Goal: Transaction & Acquisition: Book appointment/travel/reservation

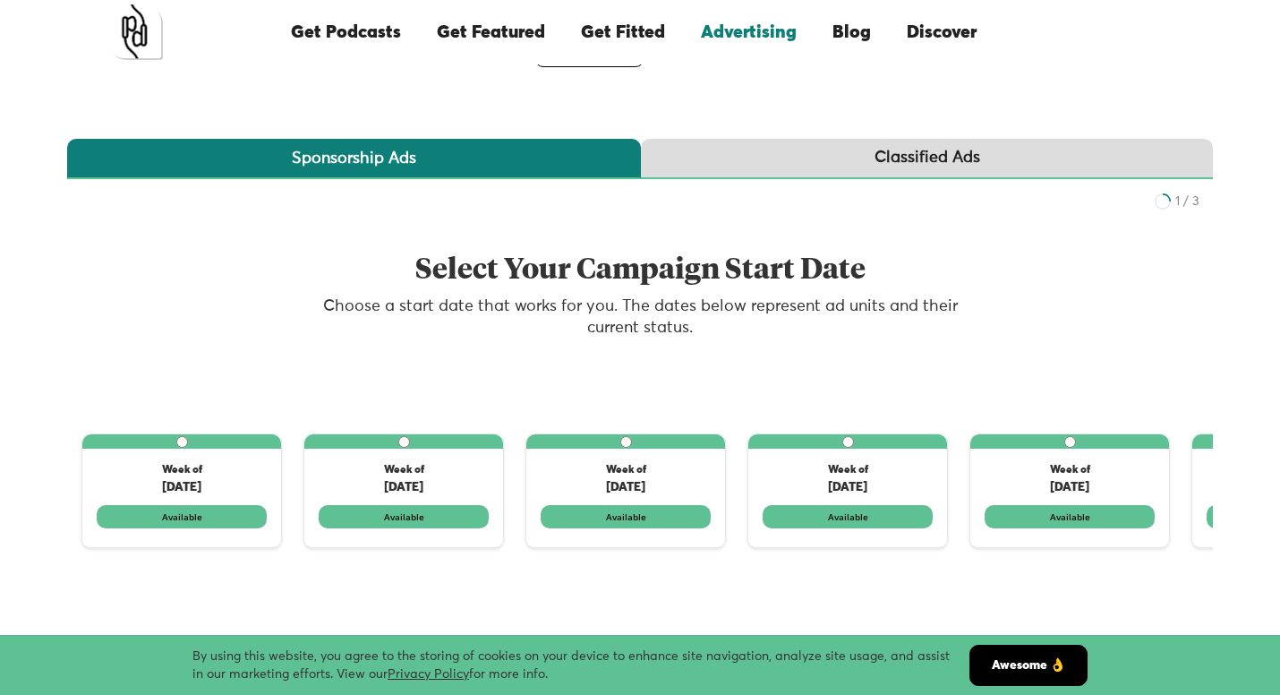
scroll to position [285, 0]
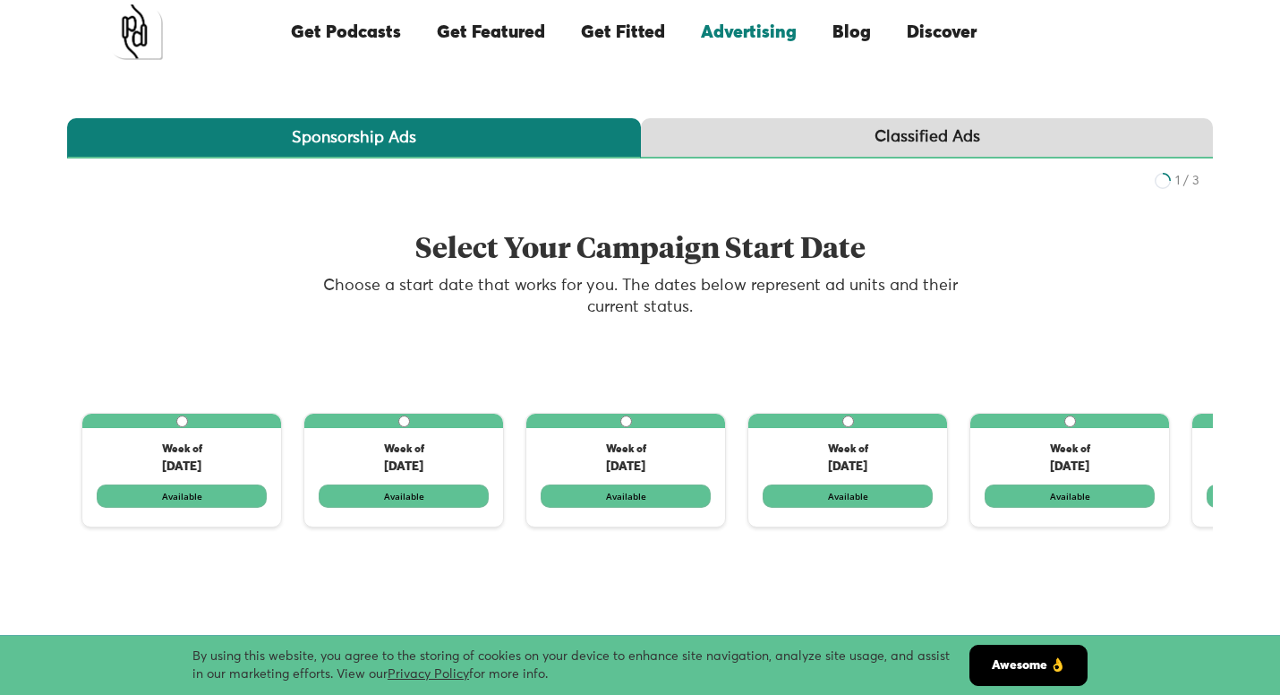
click at [220, 440] on label "1 of 3" at bounding box center [181, 470] width 199 height 113
click at [188, 427] on input "1 of 3" at bounding box center [182, 421] width 12 height 12
radio input "true"
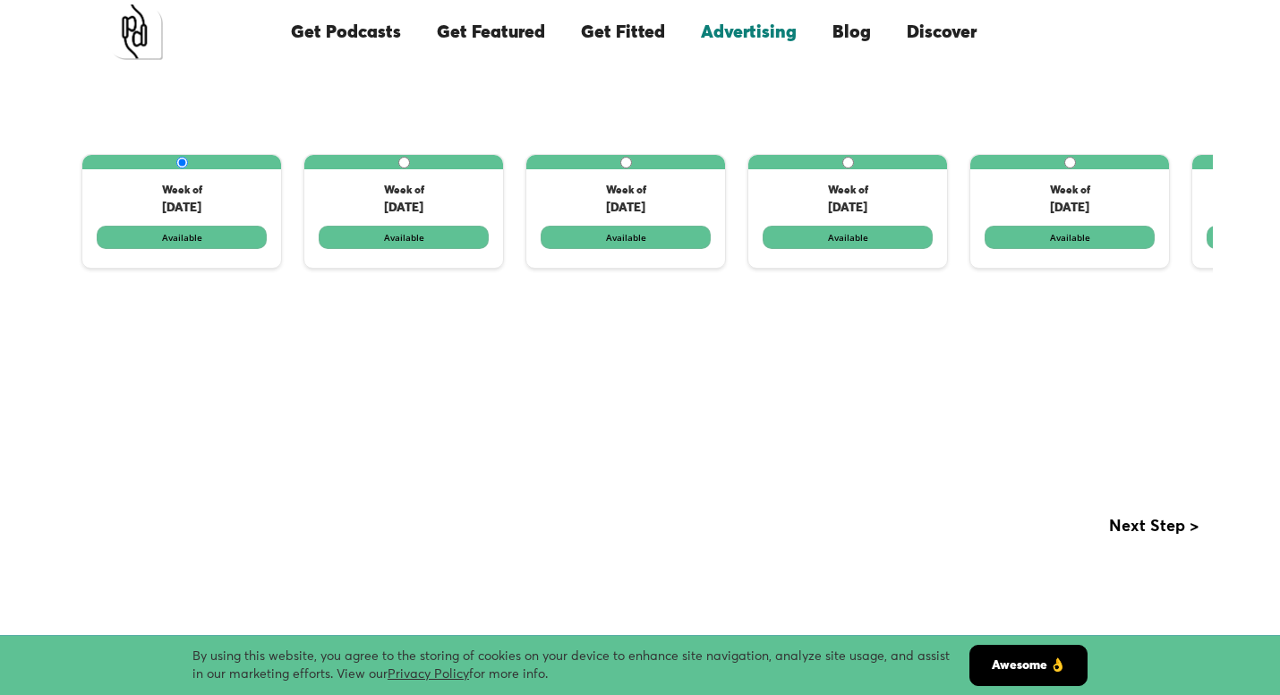
scroll to position [540, 0]
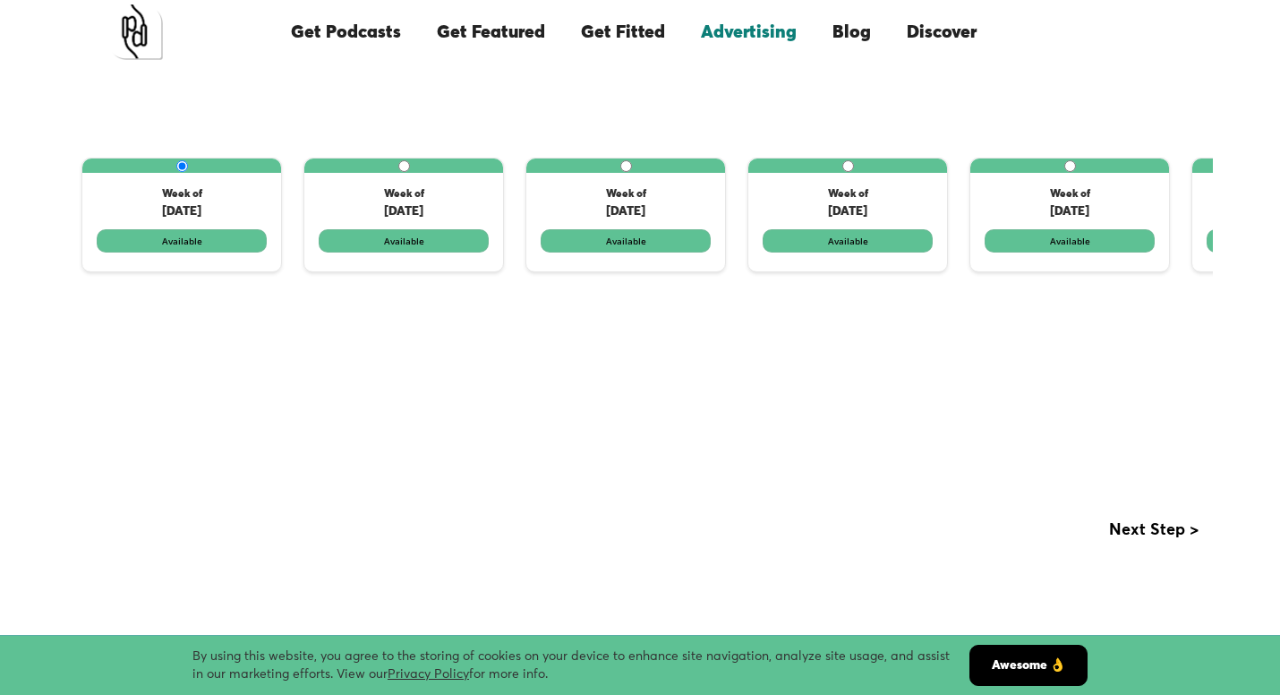
click at [1159, 535] on div "Next Step >" at bounding box center [1154, 530] width 90 height 18
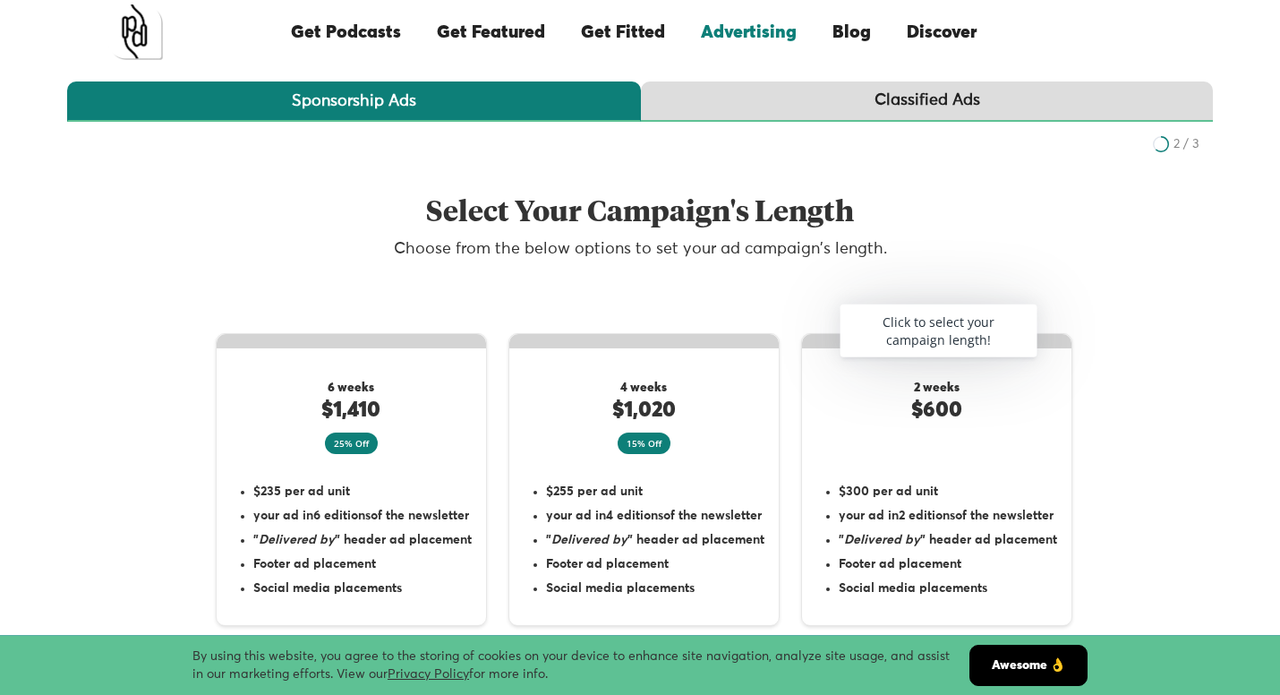
scroll to position [312, 0]
